Goal: Check status

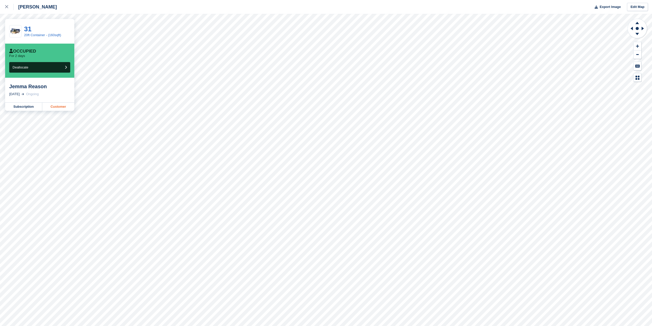
click at [62, 107] on link "Customer" at bounding box center [58, 107] width 32 height 8
click at [9, 6] on div at bounding box center [9, 7] width 8 height 6
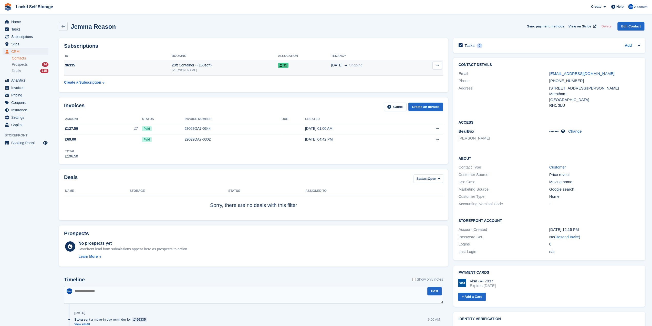
click at [181, 66] on div "20ft Container - (160sqft)" at bounding box center [225, 65] width 106 height 5
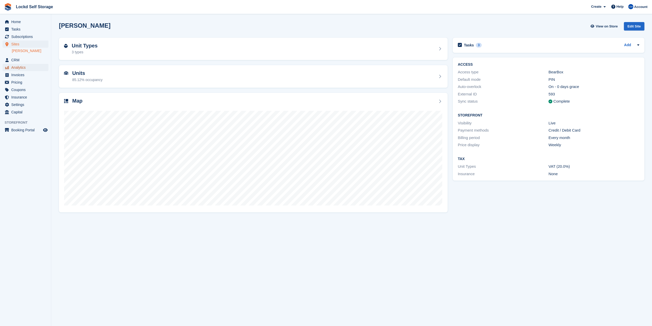
click at [21, 68] on span "Analytics" at bounding box center [26, 67] width 31 height 7
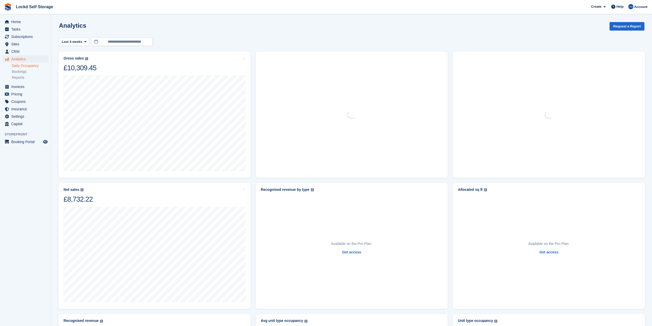
click at [36, 63] on link "Daily Occupancy" at bounding box center [30, 65] width 37 height 5
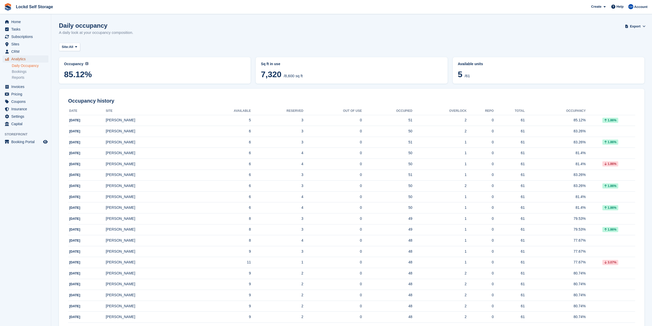
click at [32, 60] on span "Analytics" at bounding box center [26, 58] width 31 height 7
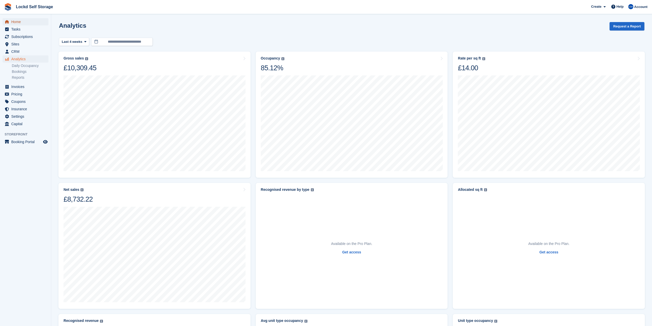
click at [24, 24] on span "Home" at bounding box center [26, 21] width 31 height 7
